Goal: Transaction & Acquisition: Purchase product/service

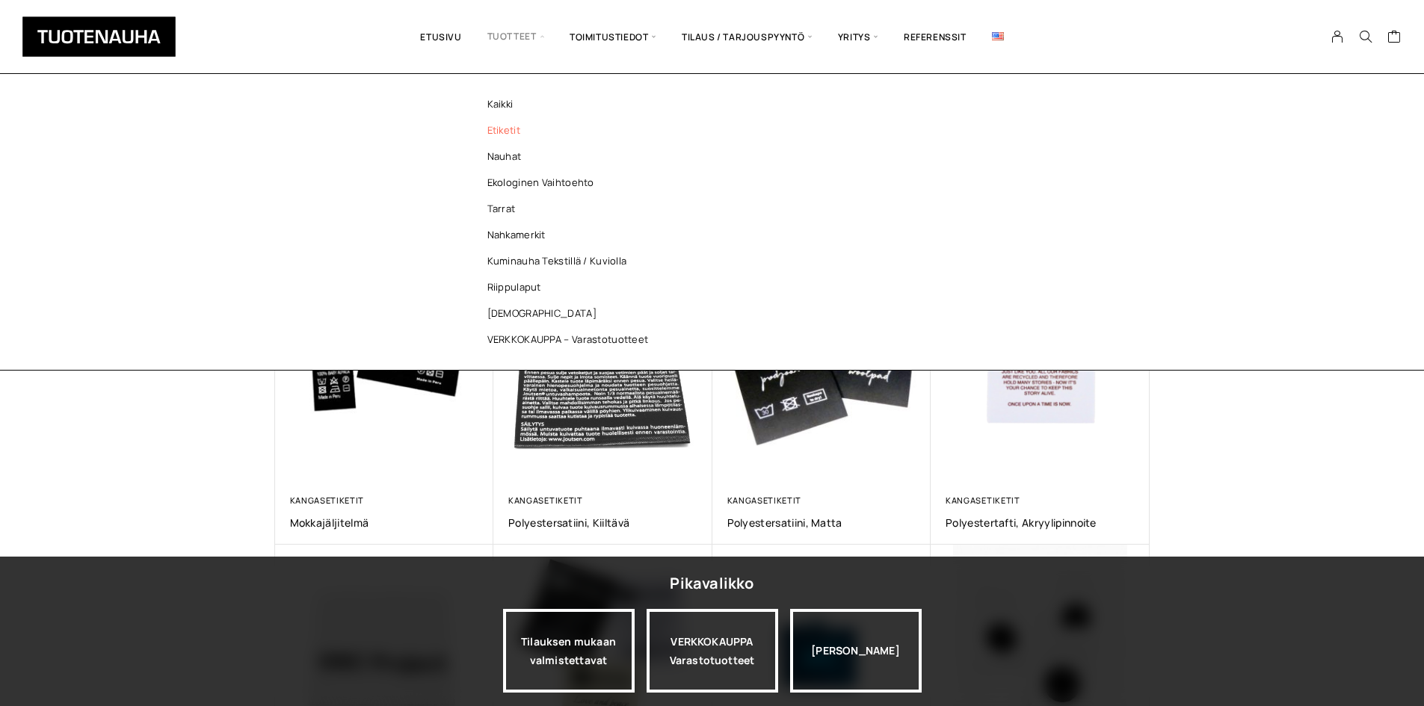
scroll to position [359, 0]
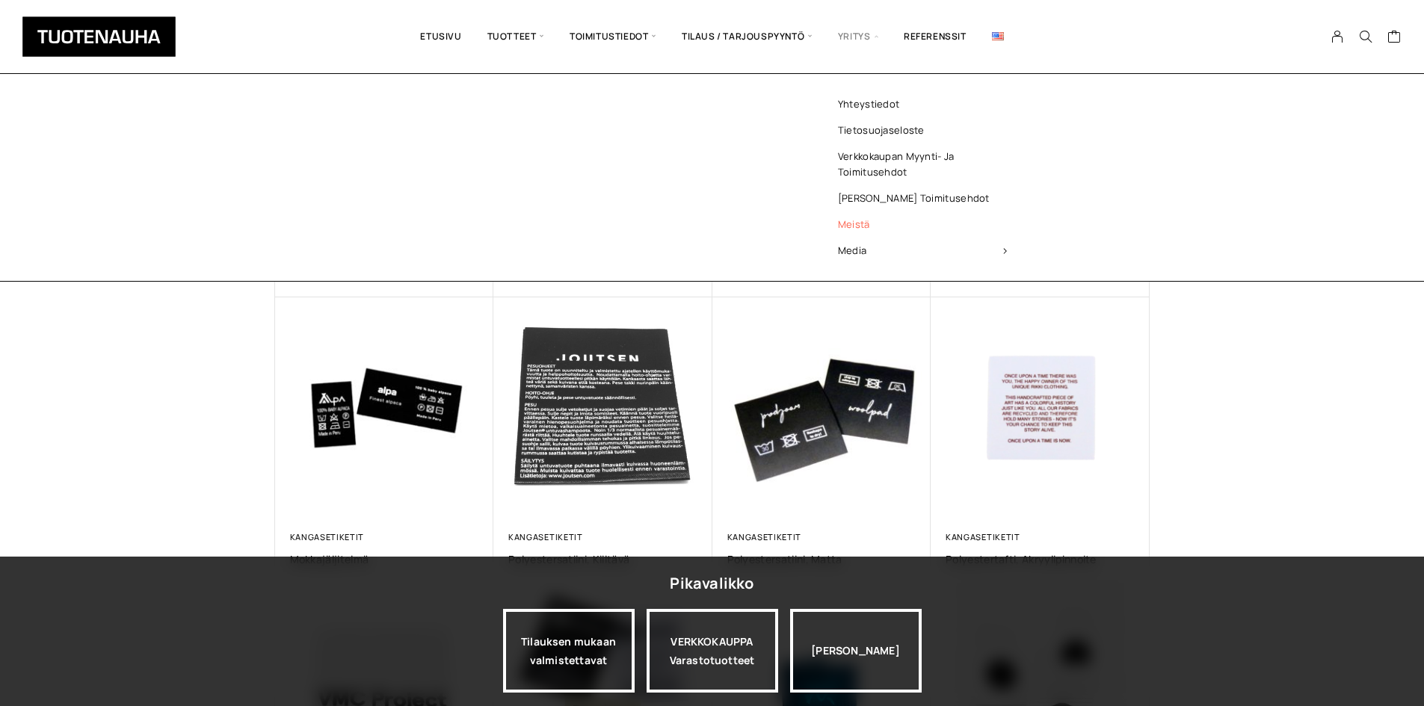
click at [882, 214] on link "Meistä" at bounding box center [922, 224] width 217 height 26
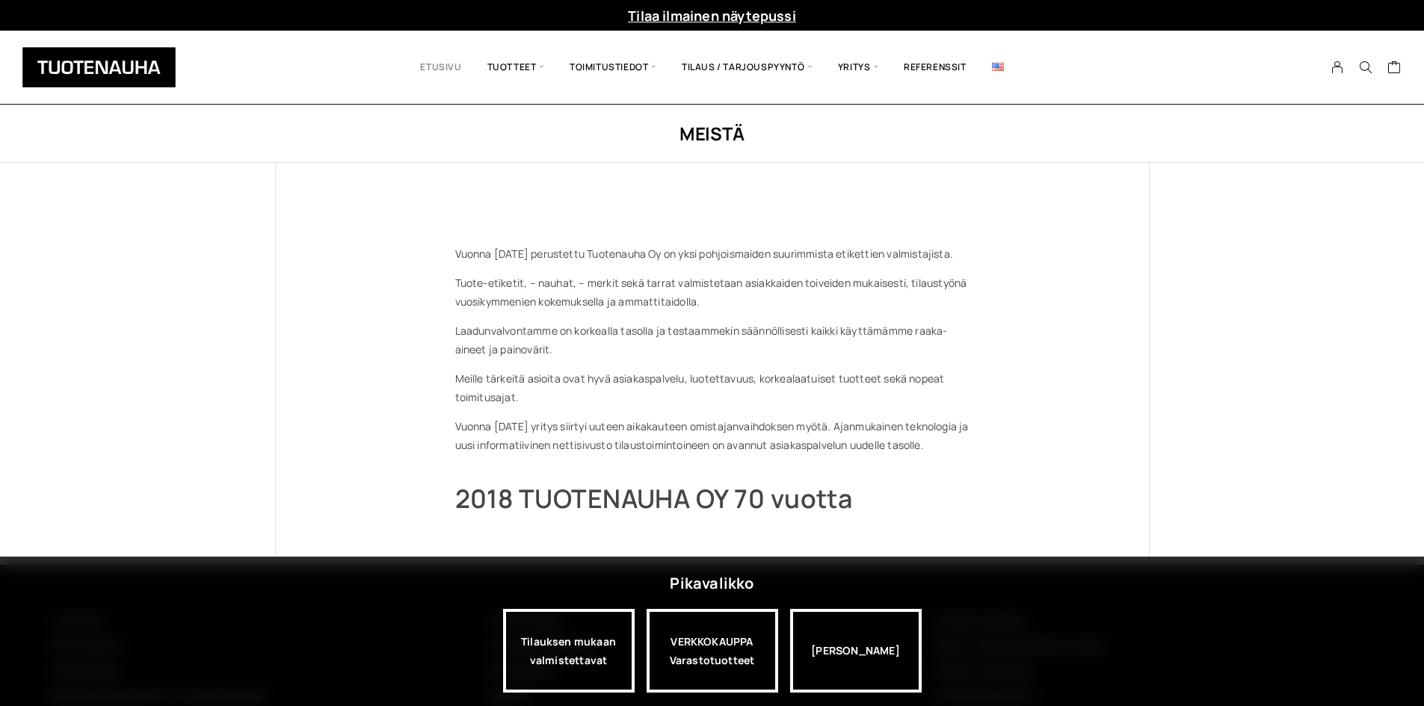
click at [421, 68] on link "Etusivu" at bounding box center [440, 67] width 67 height 51
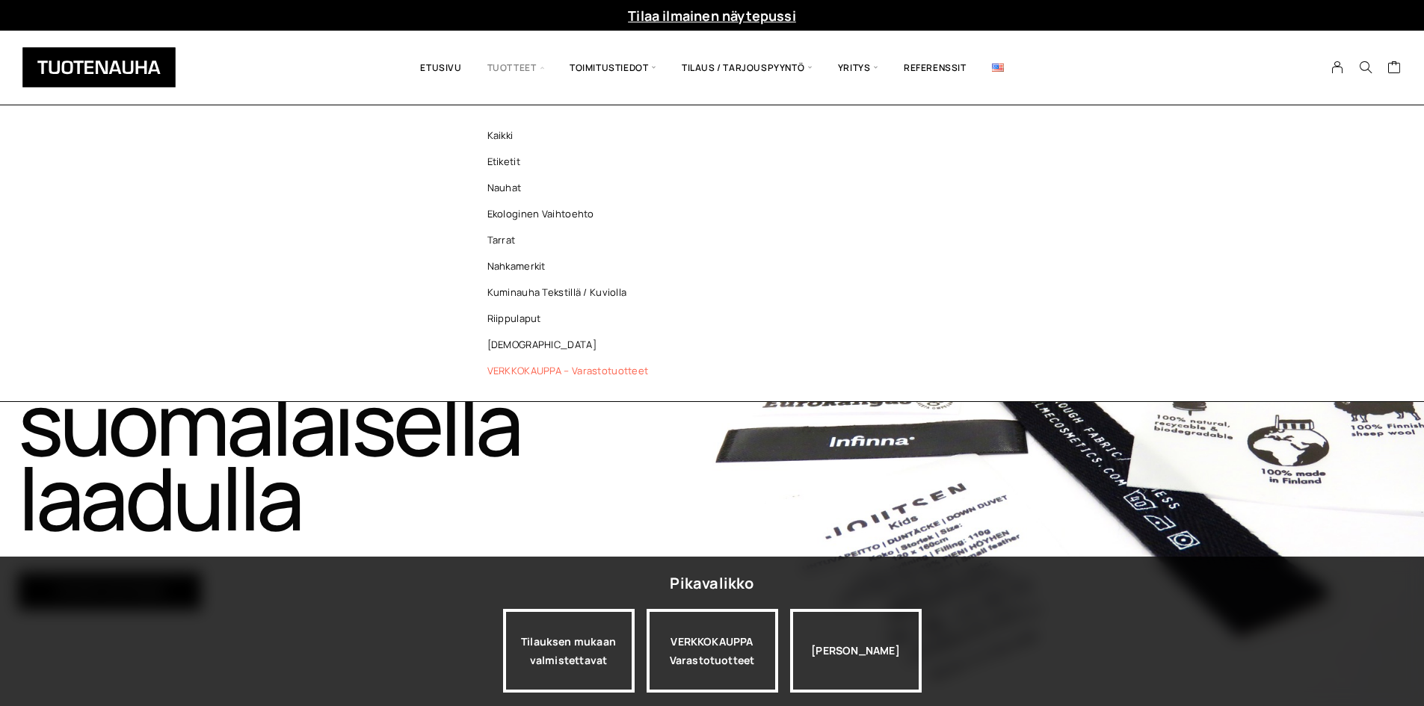
click at [550, 372] on link "VERKKOKAUPPA – Varastotuotteet" at bounding box center [571, 371] width 217 height 26
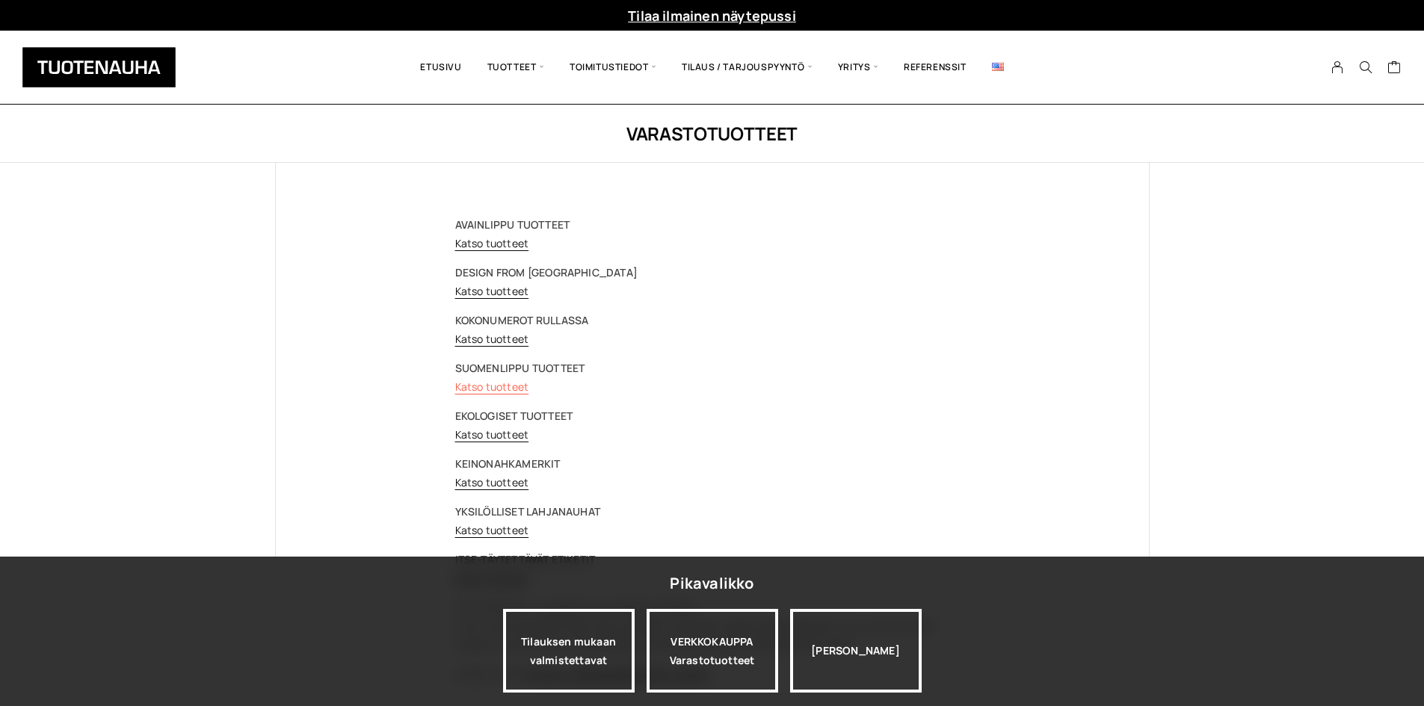
click at [501, 384] on link "Katso tuotteet" at bounding box center [492, 387] width 74 height 14
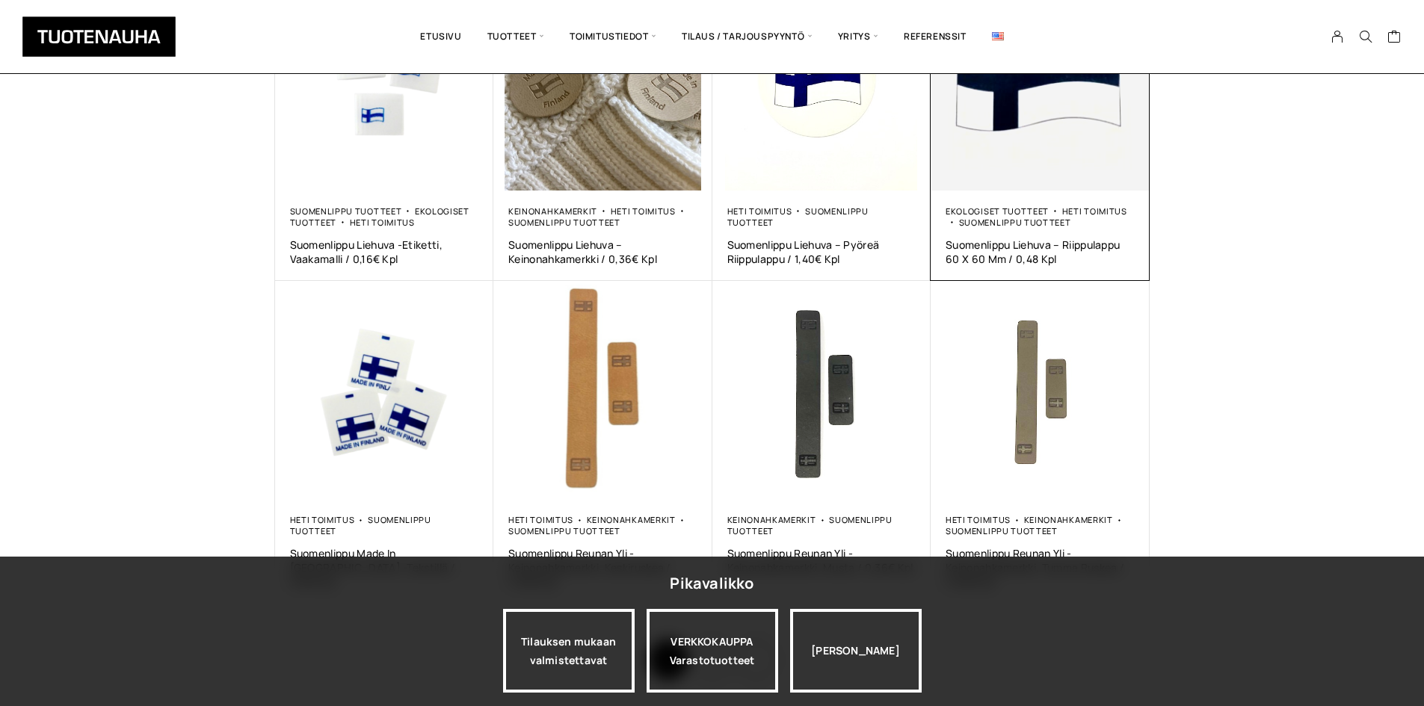
scroll to position [822, 0]
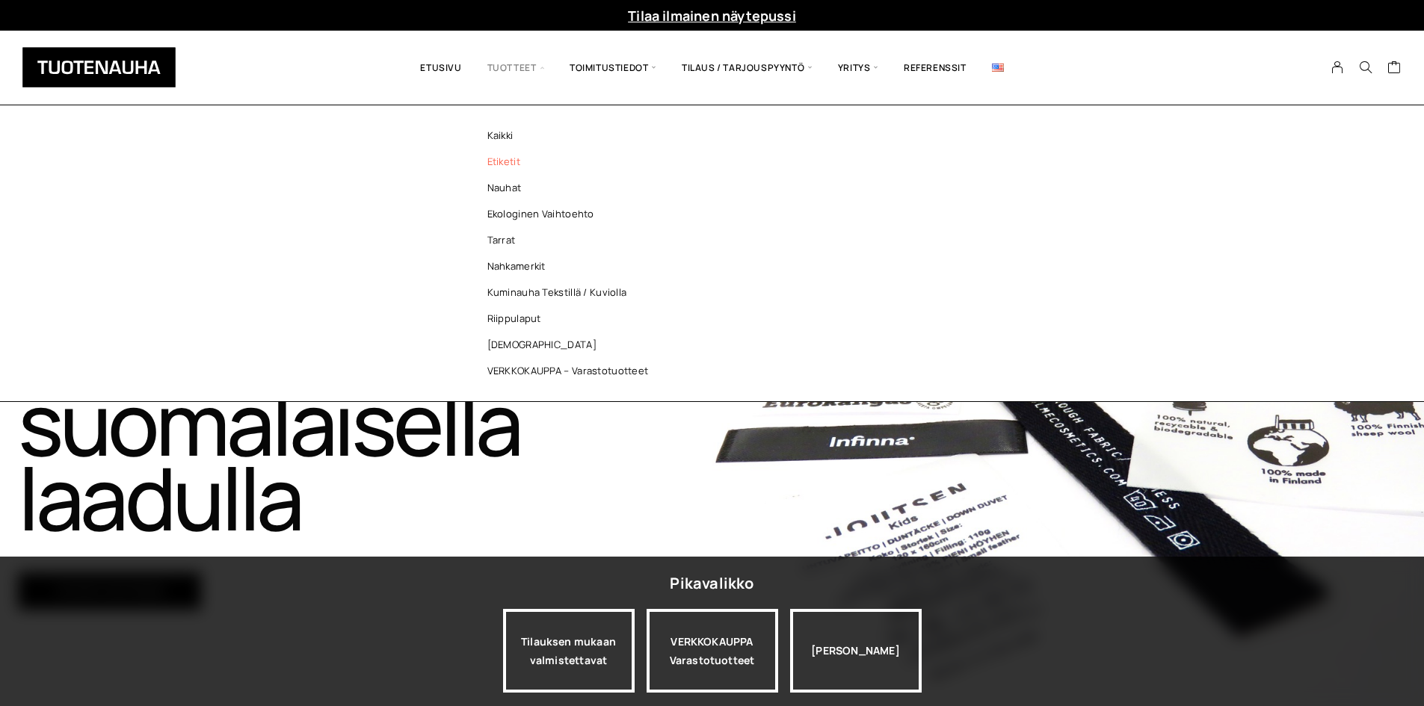
click at [511, 161] on link "Etiketit" at bounding box center [571, 162] width 217 height 26
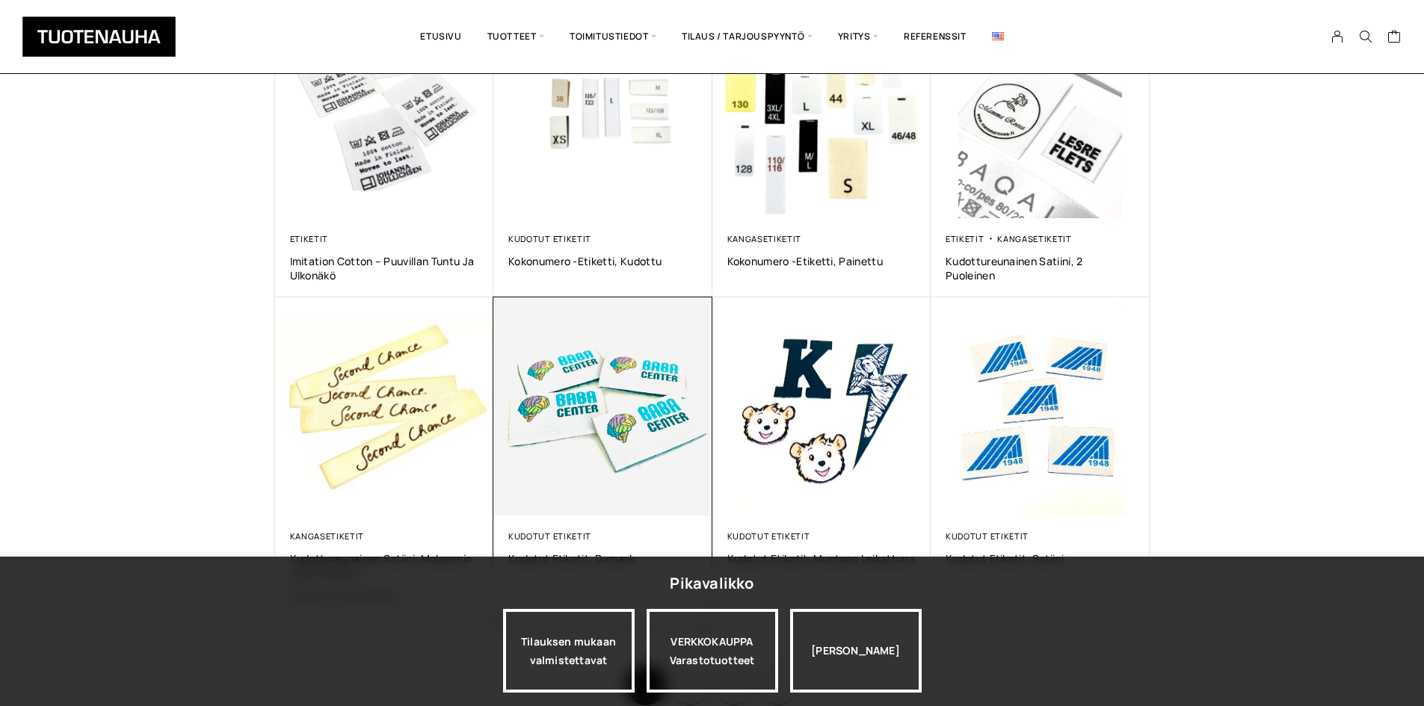
scroll to position [980, 0]
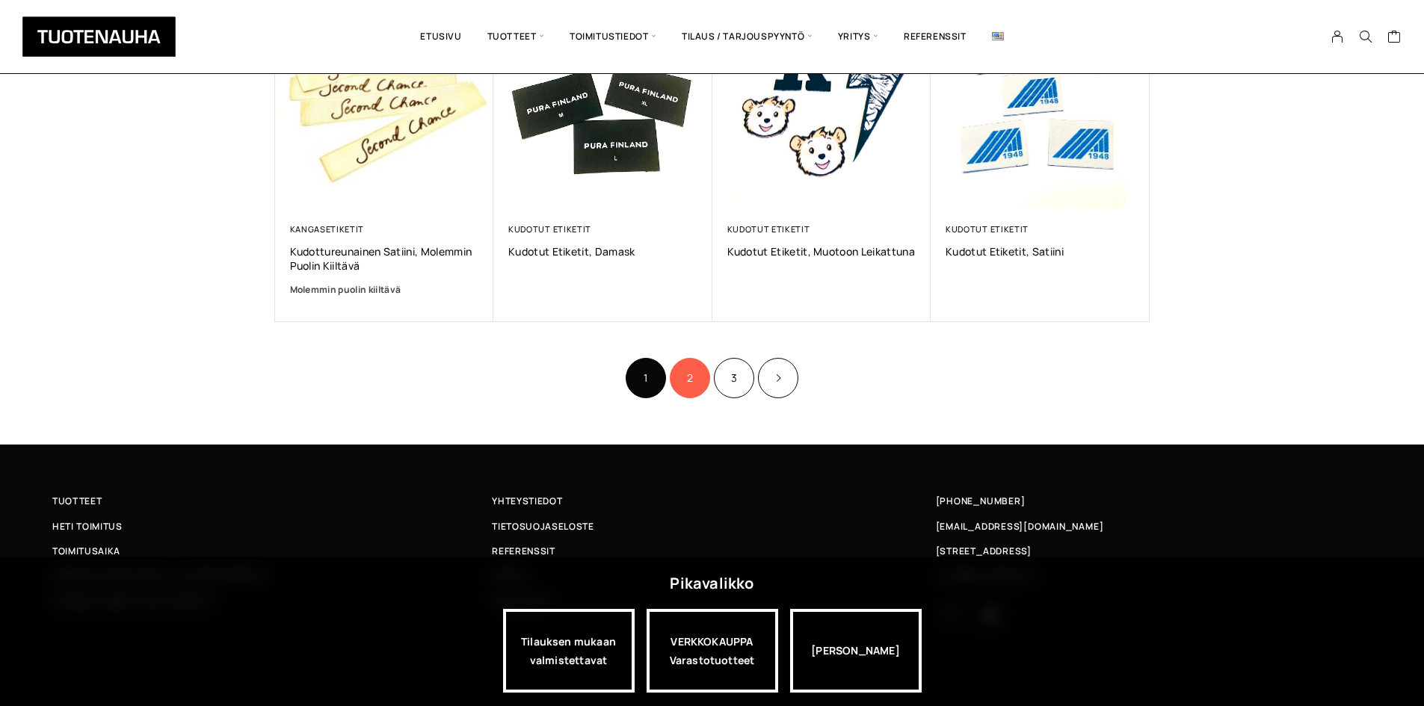
click at [695, 384] on link "2" at bounding box center [690, 378] width 40 height 40
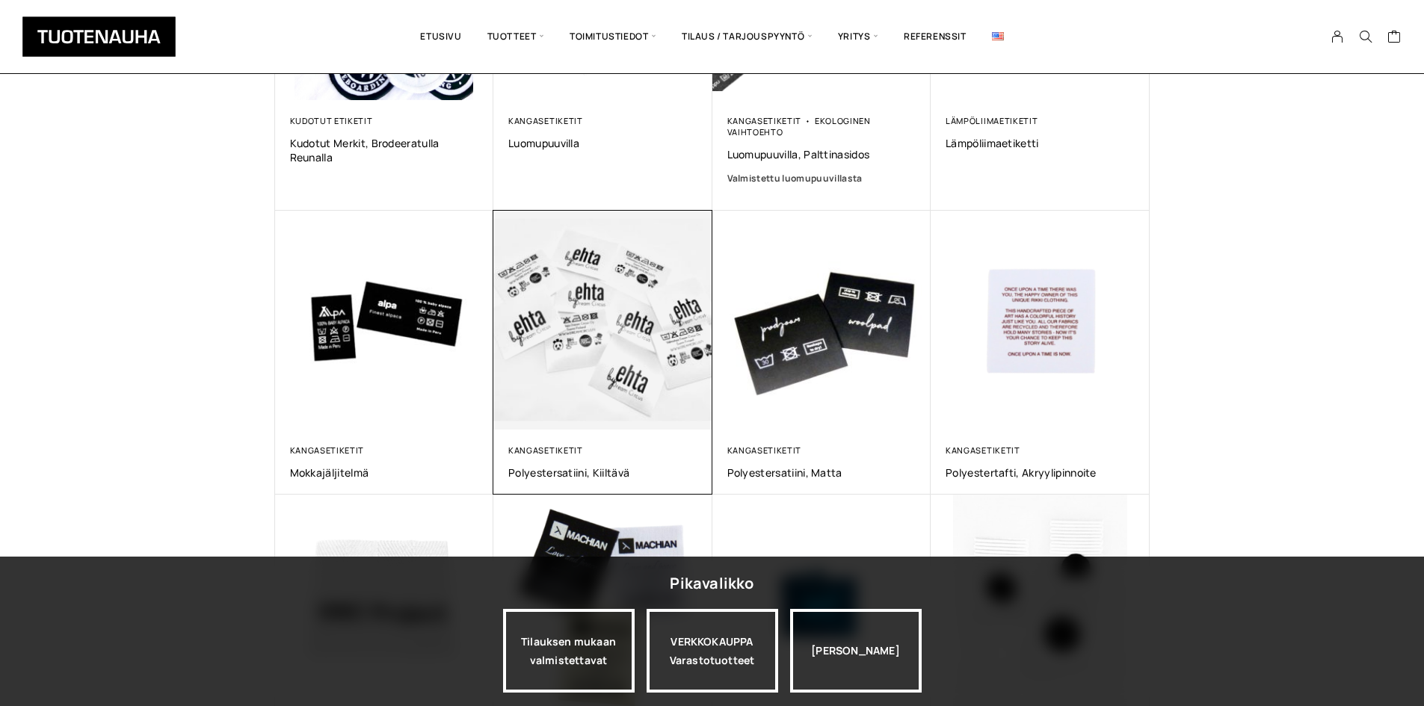
scroll to position [448, 0]
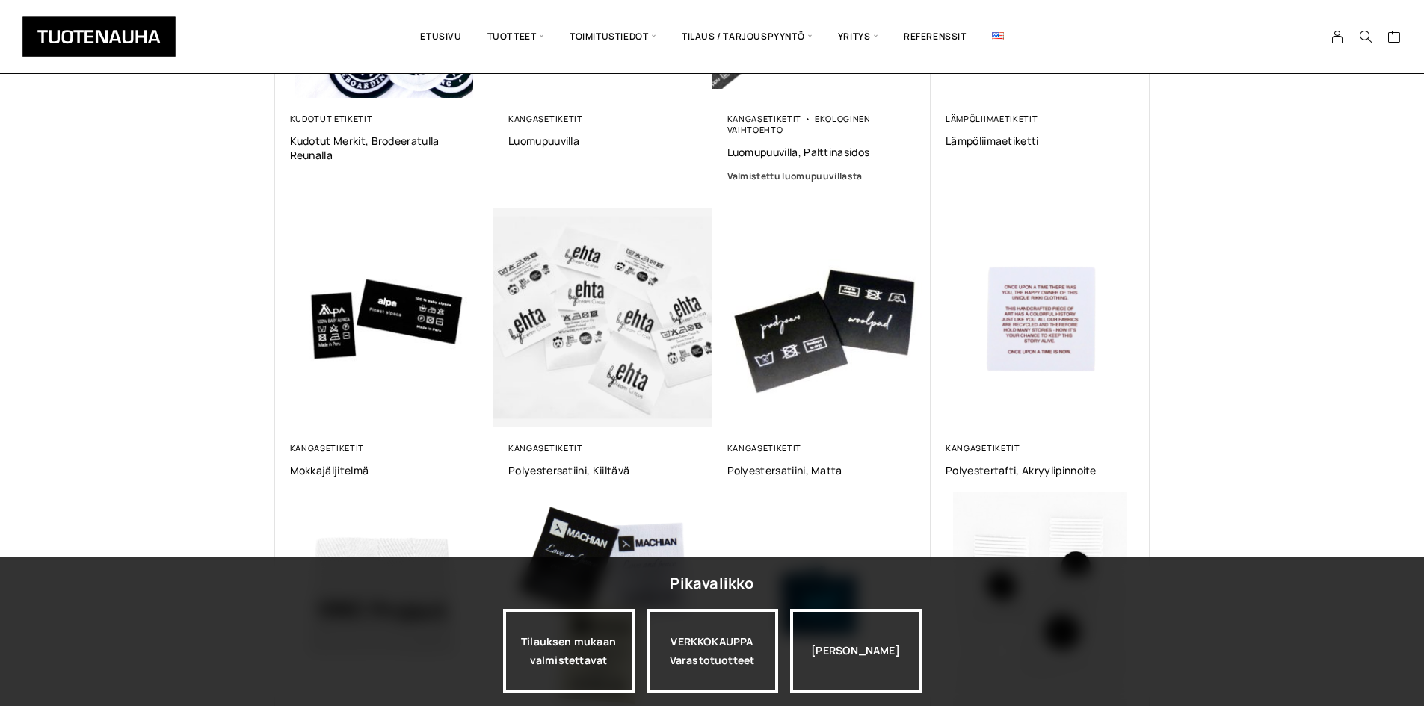
click at [618, 347] on img at bounding box center [602, 317] width 229 height 229
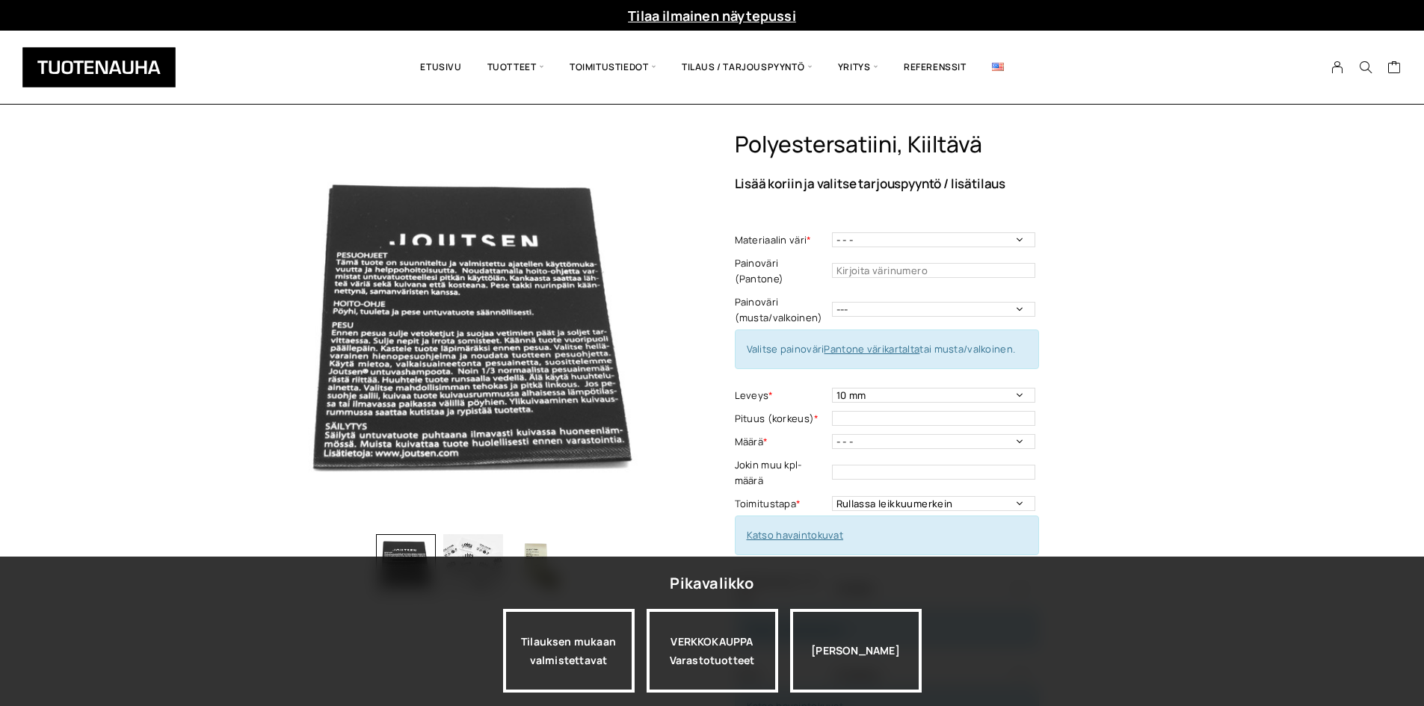
click at [1211, 302] on div "Polyestersatiini, kiiltävä Lisää koriin ja valitse tarjouspyyntö / lisätilaus M…" at bounding box center [712, 714] width 1424 height 1167
